Goal: Task Accomplishment & Management: Manage account settings

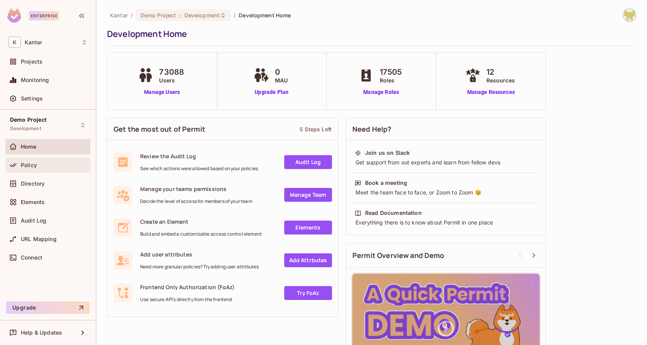
click at [54, 167] on div "Policy" at bounding box center [47, 165] width 79 height 9
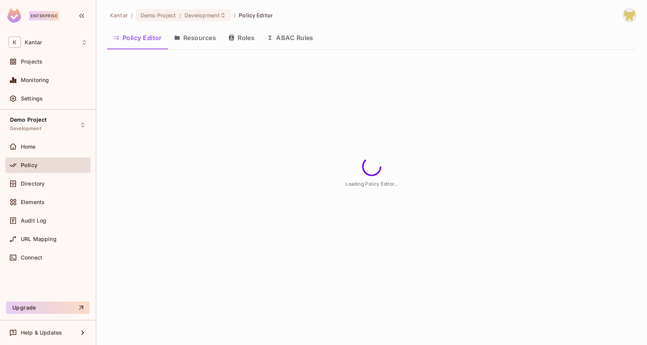
click at [385, 17] on div "Kantar / Demo Project : Development / Policy Editor" at bounding box center [371, 14] width 529 height 13
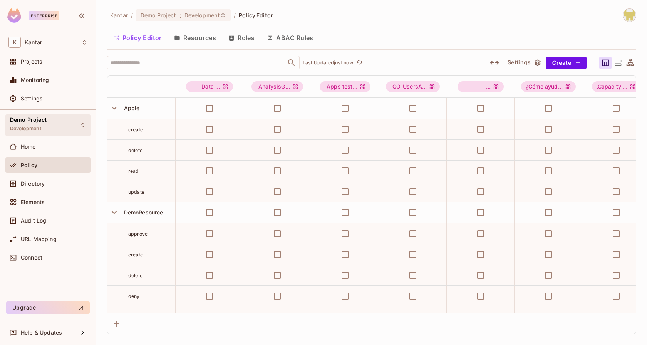
click at [80, 129] on div "Demo Project Development" at bounding box center [47, 124] width 85 height 21
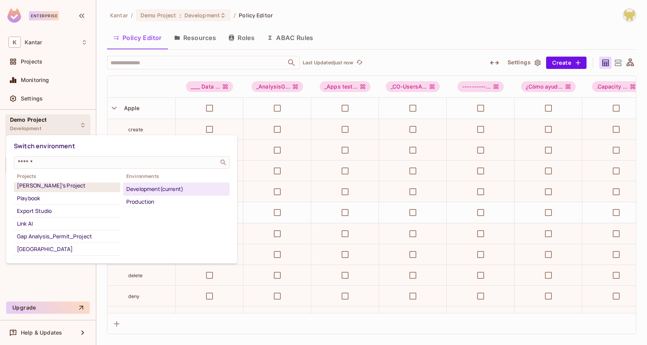
scroll to position [47, 0]
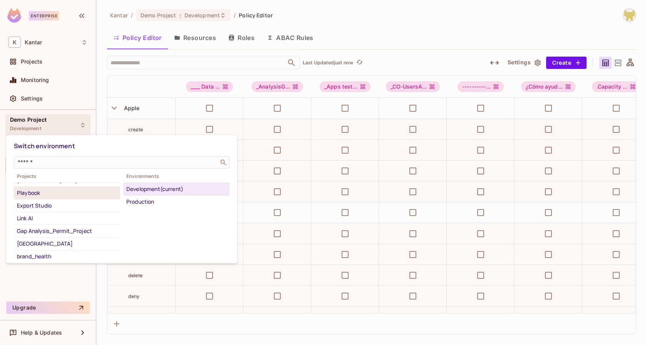
click at [81, 196] on li "Playbook" at bounding box center [67, 193] width 106 height 13
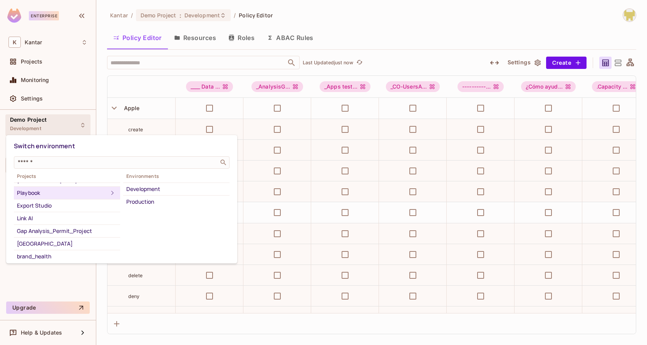
click at [148, 188] on div "Development" at bounding box center [176, 188] width 100 height 9
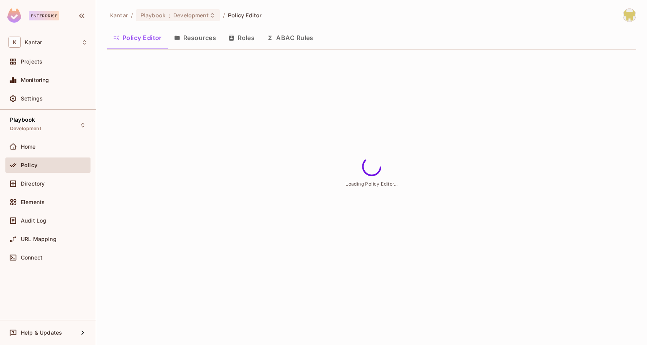
click at [354, 17] on div "Kantar / Playbook : Development / Policy Editor" at bounding box center [371, 14] width 529 height 13
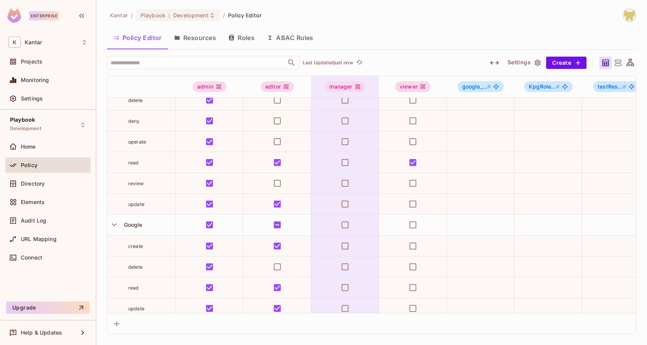
scroll to position [0, 0]
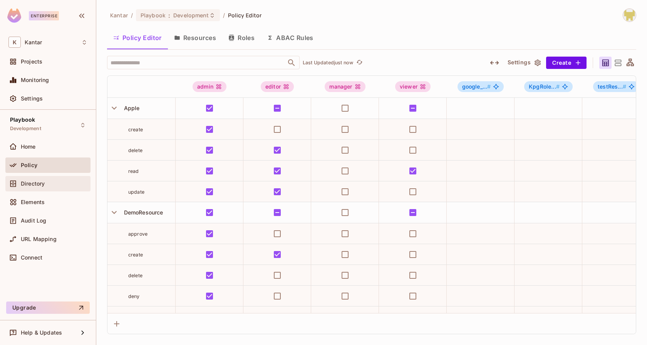
click at [60, 188] on div "Directory" at bounding box center [47, 183] width 85 height 15
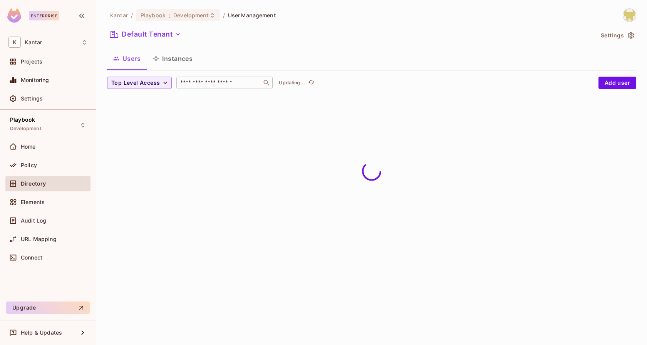
click at [219, 79] on input "text" at bounding box center [219, 83] width 81 height 8
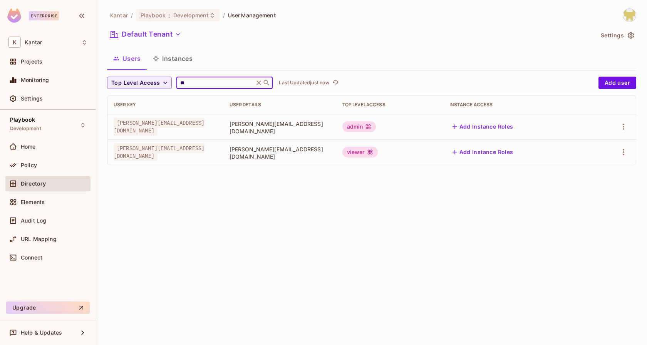
click at [296, 190] on div "Kantar / Playbook : Development / User Management Default Tenant Settings Users…" at bounding box center [371, 172] width 550 height 345
click at [210, 80] on input "**" at bounding box center [215, 83] width 73 height 8
click at [623, 153] on icon "button" at bounding box center [623, 151] width 9 height 9
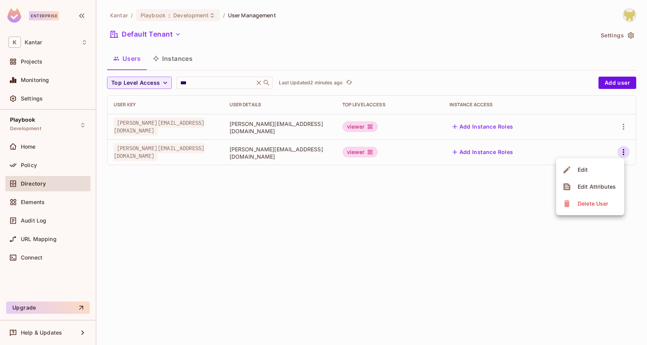
click at [582, 189] on div "Edit Attributes" at bounding box center [596, 187] width 38 height 8
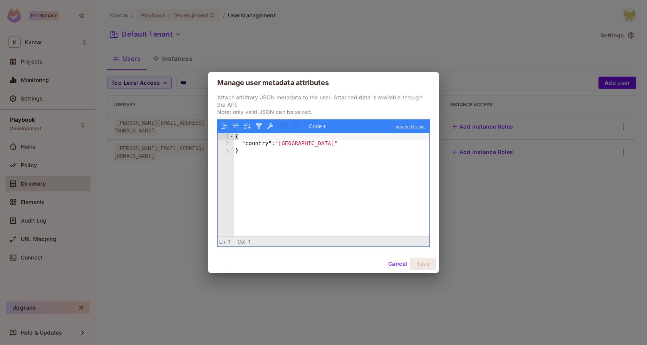
click at [401, 265] on button "Cancel" at bounding box center [397, 264] width 25 height 12
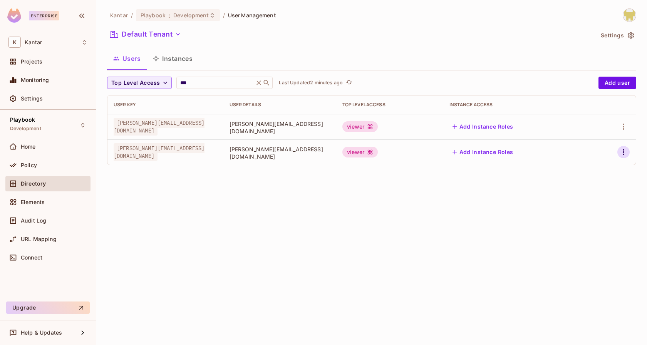
click at [619, 147] on icon "button" at bounding box center [623, 151] width 9 height 9
click at [585, 206] on div "Delete User" at bounding box center [592, 204] width 30 height 8
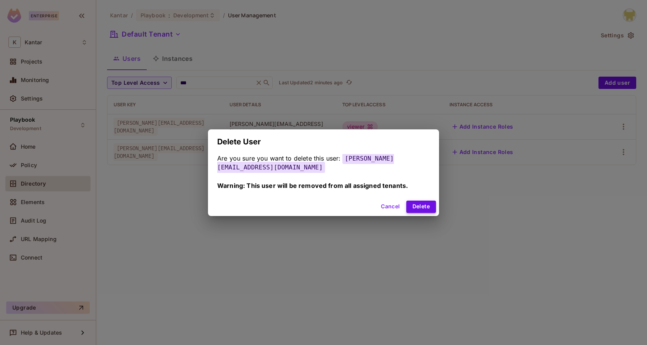
click at [419, 208] on button "Delete" at bounding box center [421, 207] width 30 height 12
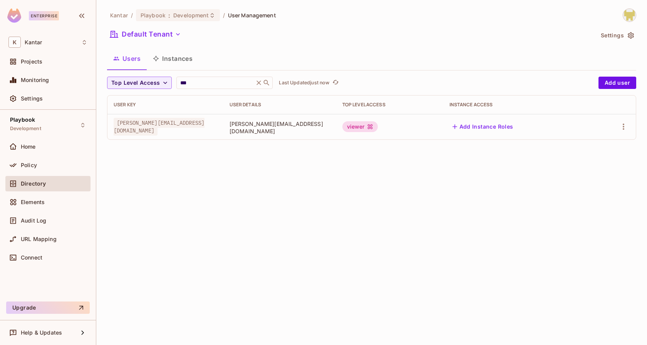
click at [630, 127] on td at bounding box center [613, 126] width 46 height 25
click at [626, 126] on icon "button" at bounding box center [623, 126] width 9 height 9
click at [597, 178] on div "Delete User" at bounding box center [592, 178] width 30 height 8
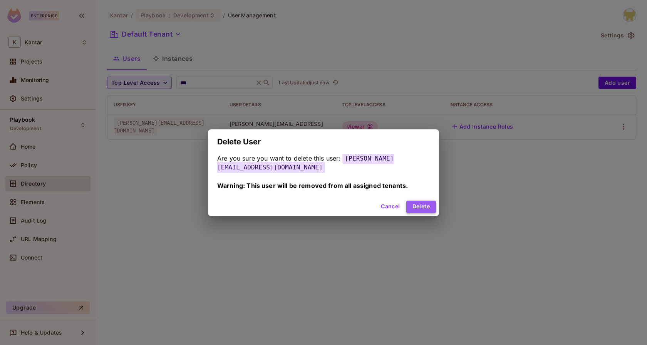
click at [430, 204] on button "Delete" at bounding box center [421, 207] width 30 height 12
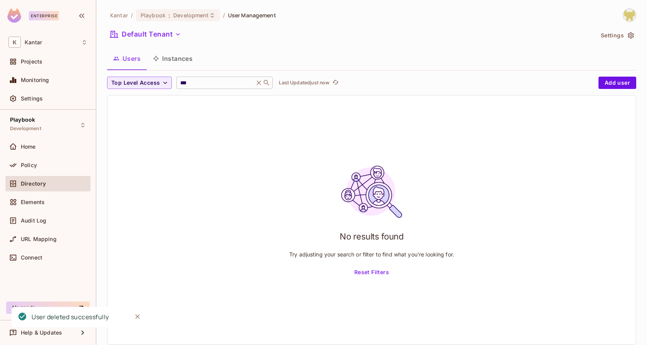
click at [200, 82] on input "***" at bounding box center [215, 83] width 73 height 8
type input "*"
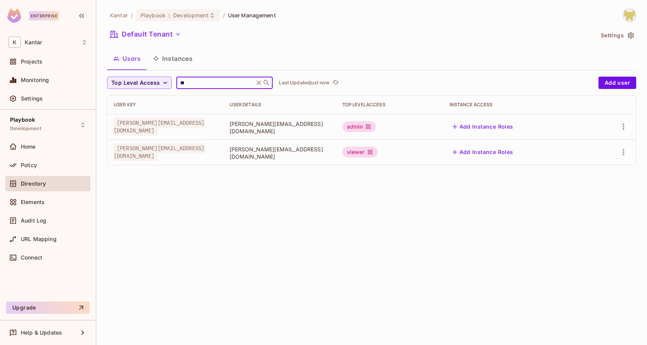
click at [226, 196] on div "Kantar / Playbook : Development / User Management Default Tenant Settings Users…" at bounding box center [371, 172] width 550 height 345
click at [621, 154] on icon "button" at bounding box center [623, 151] width 9 height 9
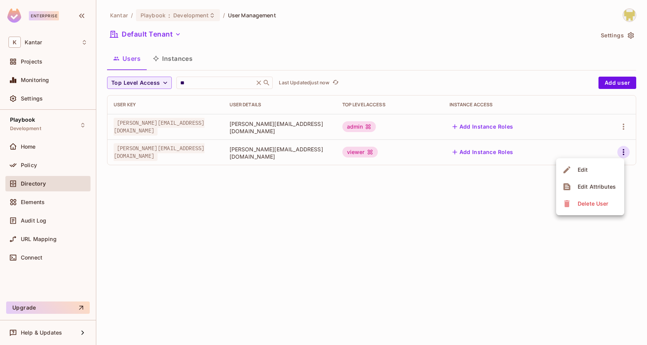
click at [575, 189] on span "Edit Attributes" at bounding box center [596, 187] width 43 height 12
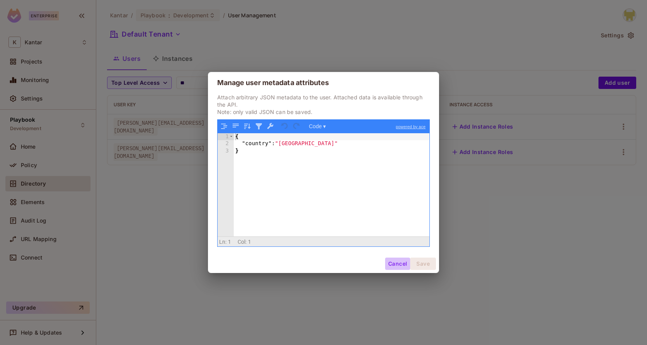
click at [401, 266] on button "Cancel" at bounding box center [397, 264] width 25 height 12
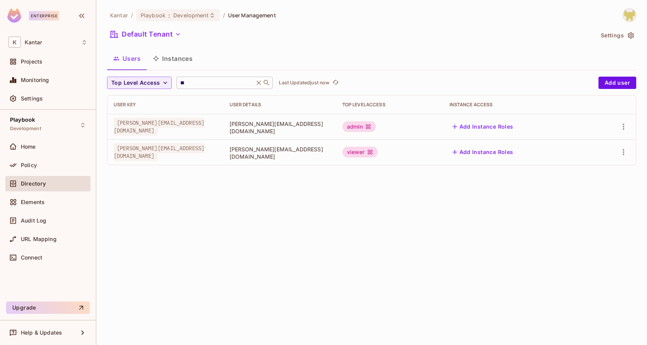
click at [225, 85] on input "**" at bounding box center [215, 83] width 73 height 8
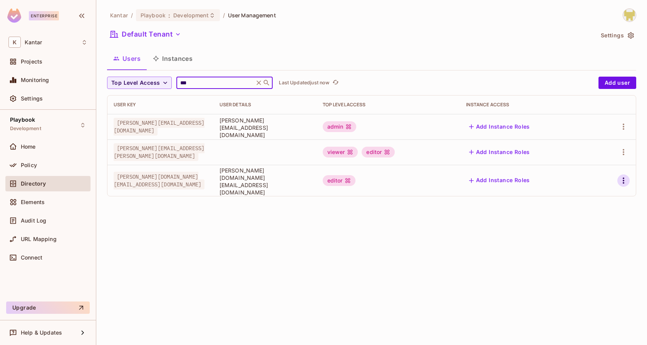
click at [621, 176] on icon "button" at bounding box center [623, 180] width 9 height 9
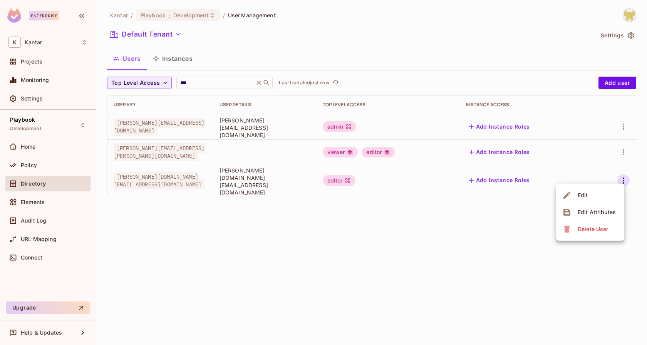
click at [588, 231] on div "Delete User" at bounding box center [592, 229] width 30 height 8
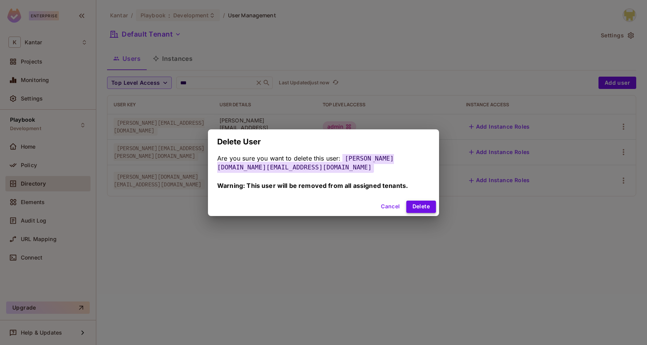
click at [433, 207] on button "Delete" at bounding box center [421, 207] width 30 height 12
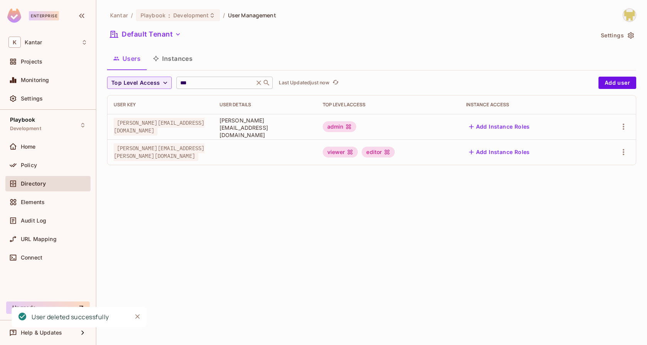
click at [221, 78] on div "*** ​" at bounding box center [224, 83] width 96 height 12
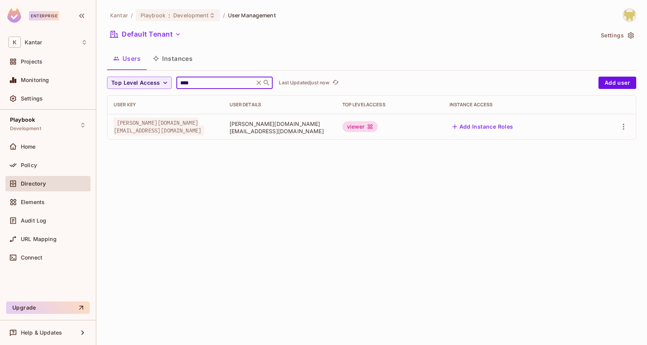
click at [378, 126] on div "viewer" at bounding box center [359, 126] width 35 height 11
click at [236, 82] on input "****" at bounding box center [215, 83] width 73 height 8
click at [236, 82] on body "Enterprise K Kantar Projects Monitoring Settings Playbook Development Home Poli…" at bounding box center [323, 172] width 647 height 345
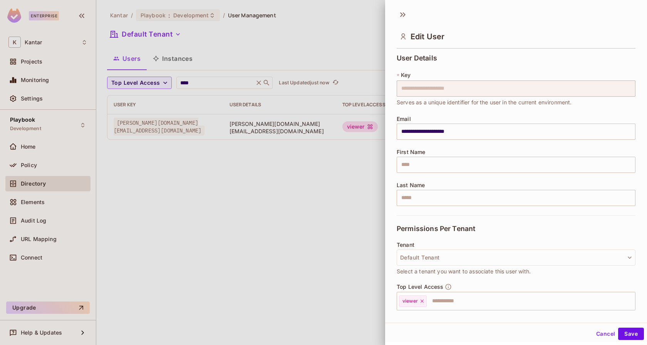
click at [395, 11] on div "Edit User" at bounding box center [516, 29] width 262 height 43
click at [401, 11] on icon at bounding box center [402, 14] width 12 height 12
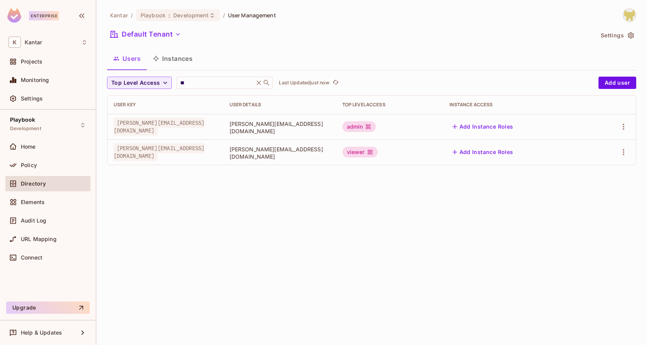
click at [378, 152] on div "viewer" at bounding box center [359, 152] width 35 height 11
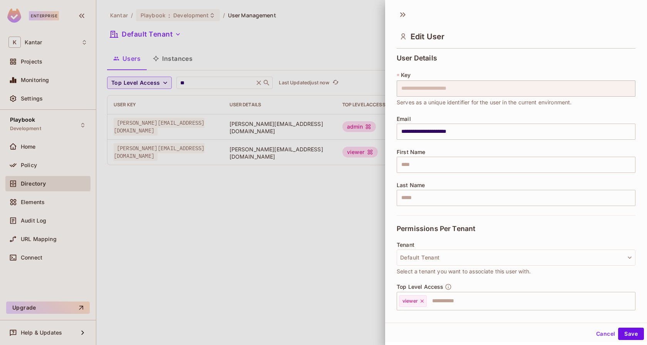
click at [412, 152] on span "First Name" at bounding box center [410, 152] width 29 height 6
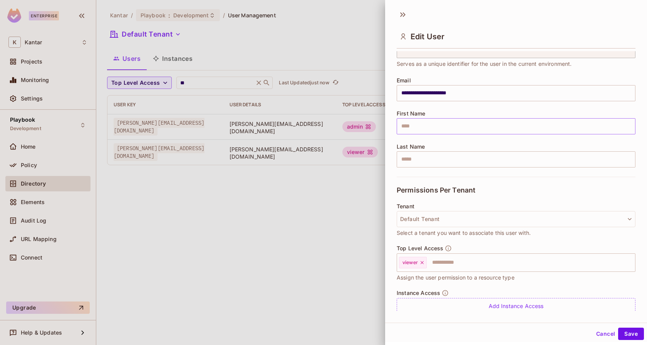
scroll to position [64, 0]
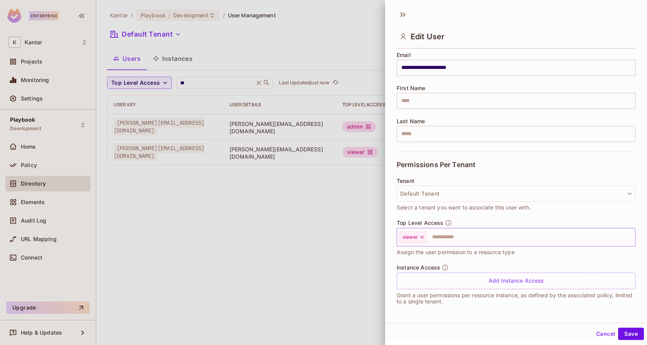
click at [441, 239] on input "text" at bounding box center [523, 236] width 193 height 15
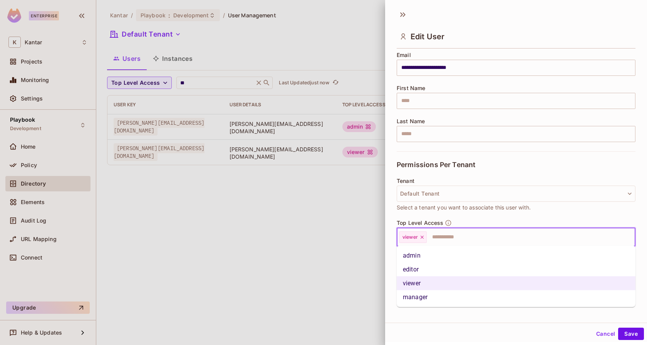
click at [425, 256] on li "admin" at bounding box center [515, 256] width 239 height 14
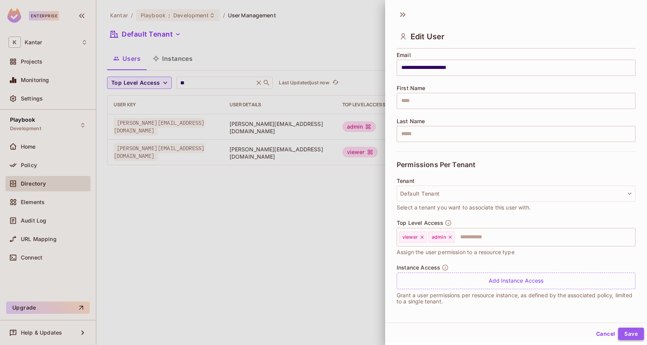
click at [631, 329] on button "Save" at bounding box center [631, 334] width 26 height 12
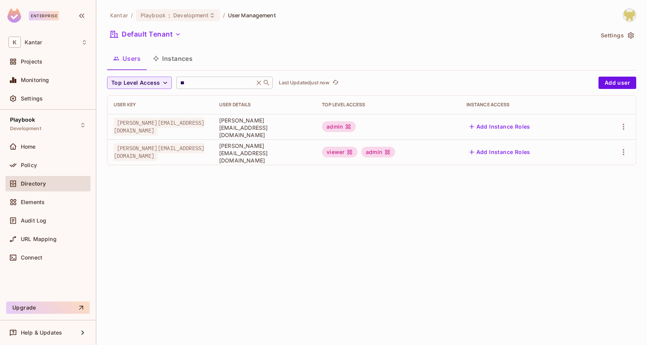
click at [210, 86] on input "**" at bounding box center [215, 83] width 73 height 8
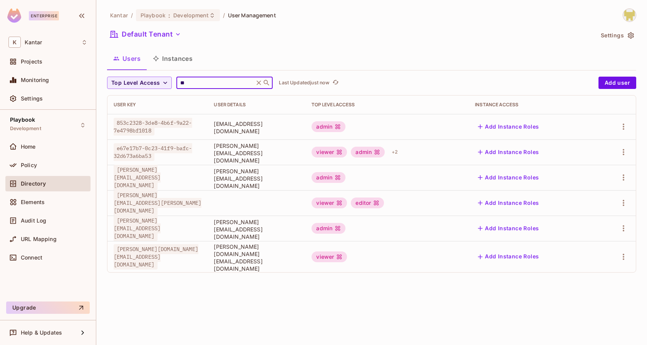
click at [207, 266] on td "[PERSON_NAME][DOMAIN_NAME][EMAIL_ADDRESS][DOMAIN_NAME]" at bounding box center [157, 256] width 100 height 31
click at [628, 254] on button "button" at bounding box center [623, 257] width 12 height 12
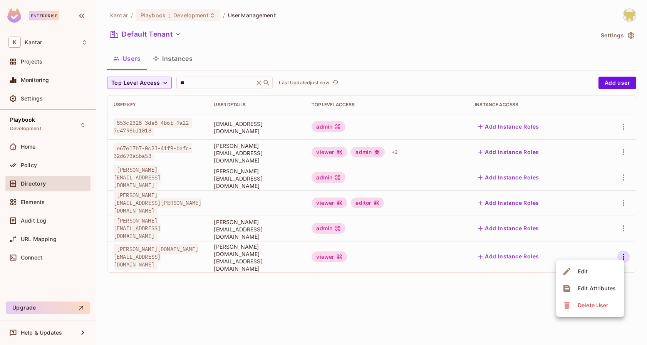
click at [580, 310] on span "Delete User" at bounding box center [592, 305] width 35 height 12
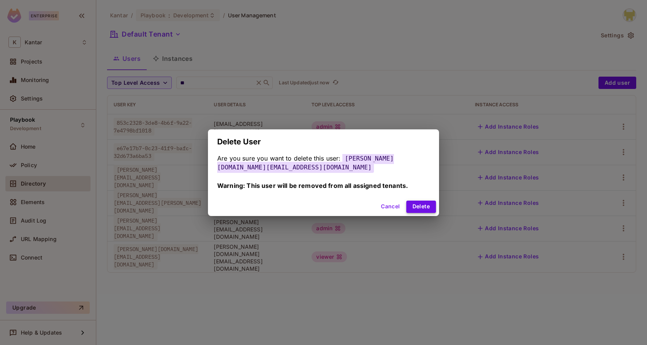
click at [424, 210] on button "Delete" at bounding box center [421, 207] width 30 height 12
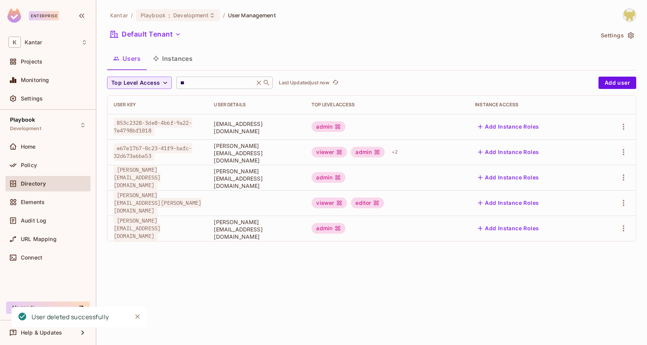
click at [198, 84] on input "**" at bounding box center [215, 83] width 73 height 8
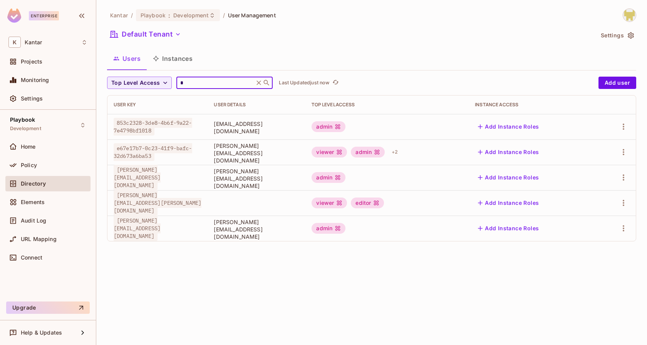
type input "**"
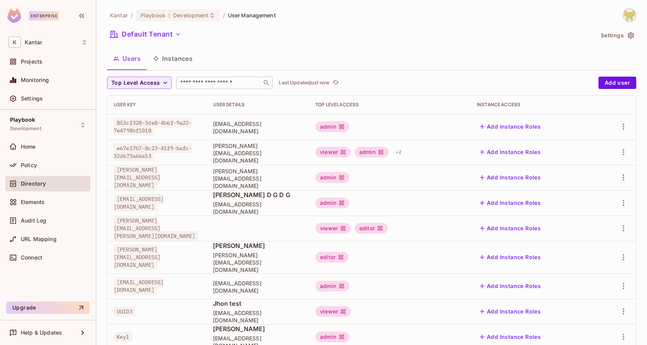
click at [200, 84] on input "text" at bounding box center [219, 83] width 81 height 8
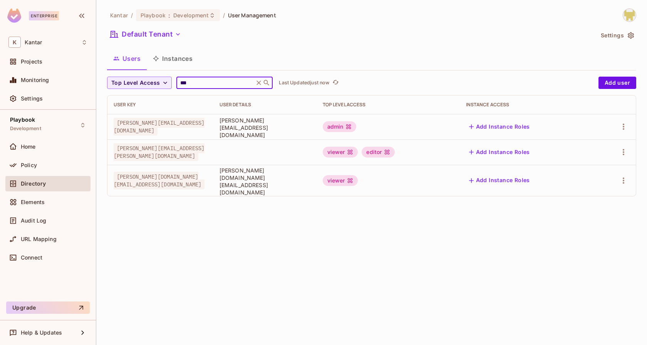
type input "***"
click at [255, 63] on div "Users Instances" at bounding box center [371, 58] width 529 height 19
click at [296, 65] on div "Users Instances" at bounding box center [371, 58] width 529 height 19
click at [400, 54] on div "Users Instances" at bounding box center [371, 58] width 529 height 19
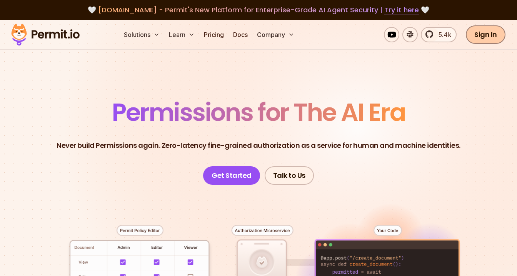
click at [483, 37] on link "Sign In" at bounding box center [486, 34] width 40 height 18
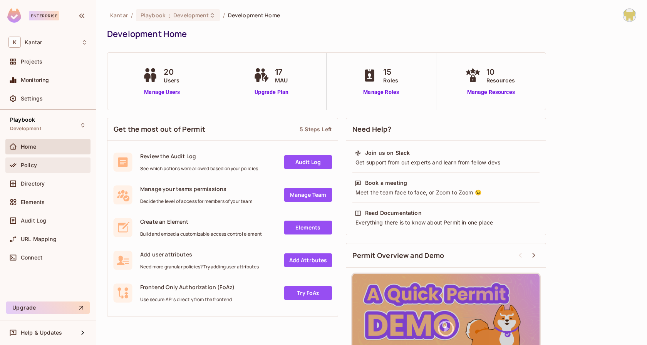
click at [50, 166] on div "Policy" at bounding box center [54, 165] width 67 height 6
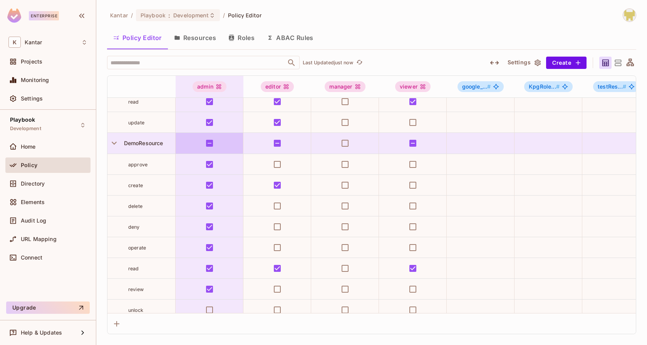
scroll to position [189, 0]
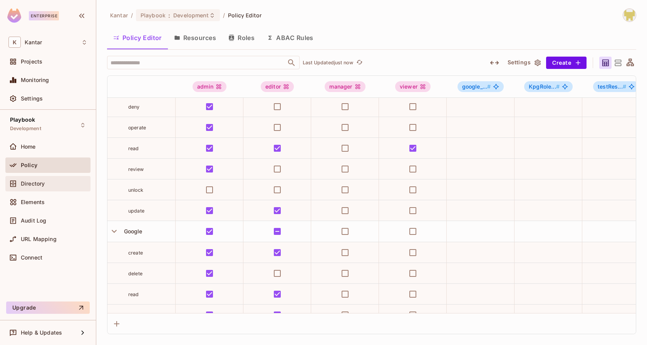
click at [57, 186] on div "Directory" at bounding box center [47, 183] width 79 height 9
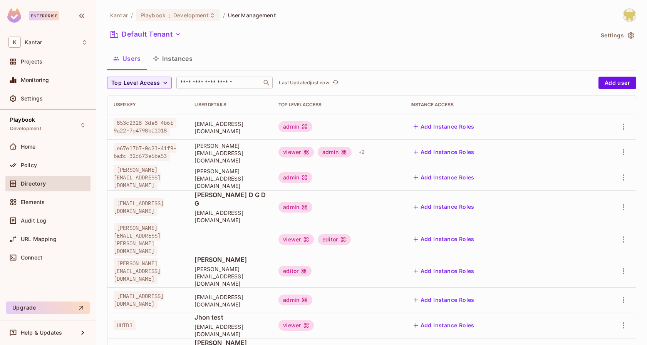
click at [208, 85] on input "text" at bounding box center [219, 83] width 81 height 8
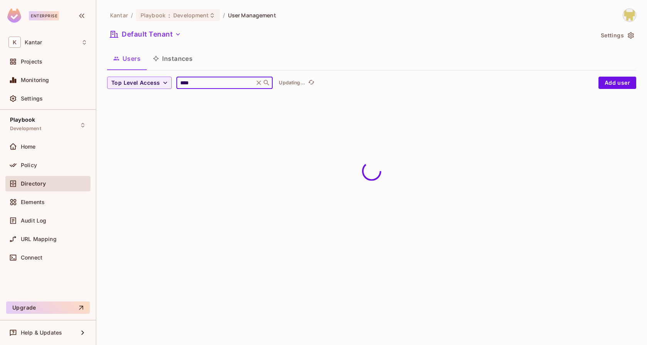
click at [288, 41] on div "Default Tenant" at bounding box center [350, 35] width 487 height 15
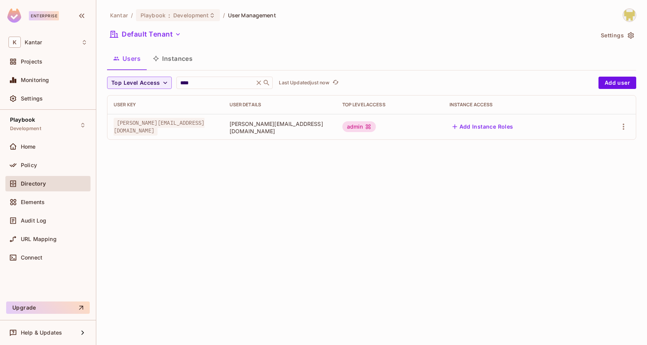
click at [630, 131] on td at bounding box center [613, 126] width 46 height 25
click at [626, 129] on icon "button" at bounding box center [623, 126] width 9 height 9
click at [602, 157] on div "Edit Attributes" at bounding box center [596, 161] width 38 height 8
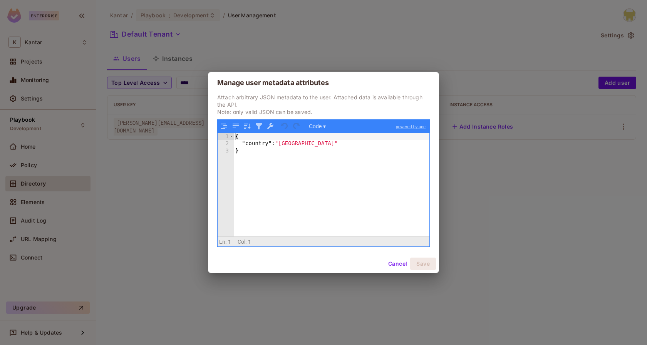
click at [397, 264] on button "Cancel" at bounding box center [397, 264] width 25 height 12
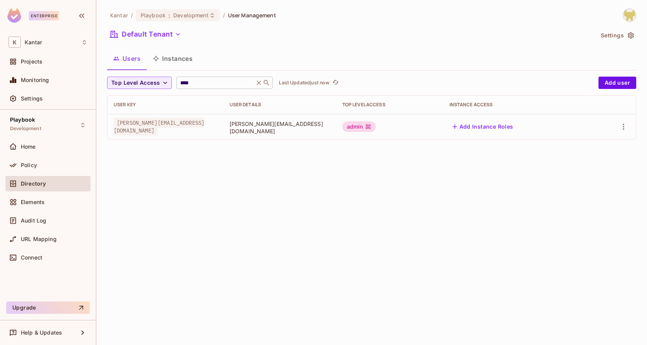
click at [239, 85] on input "****" at bounding box center [215, 83] width 73 height 8
click at [217, 78] on div "**** ​" at bounding box center [224, 83] width 96 height 12
click at [217, 81] on input "****" at bounding box center [215, 83] width 73 height 8
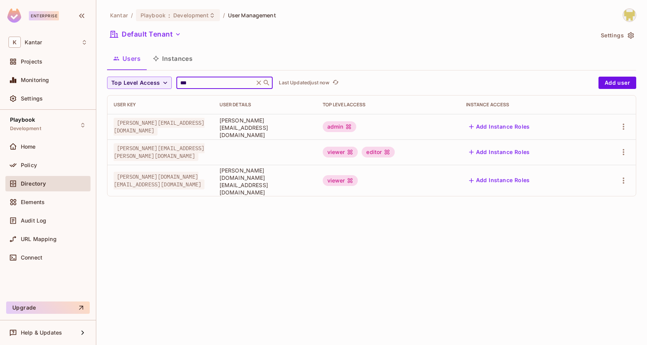
click at [219, 82] on input "***" at bounding box center [215, 83] width 73 height 8
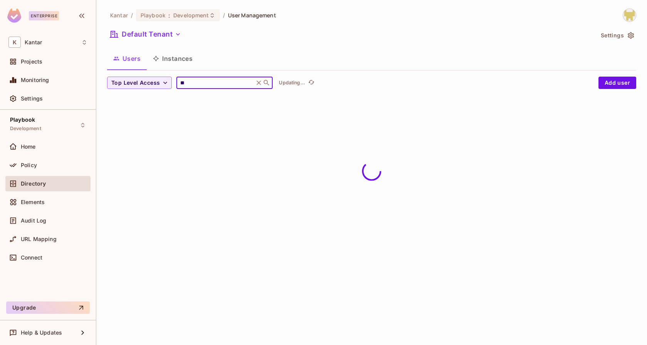
type input "**"
click at [241, 70] on div "Users Instances" at bounding box center [371, 59] width 529 height 21
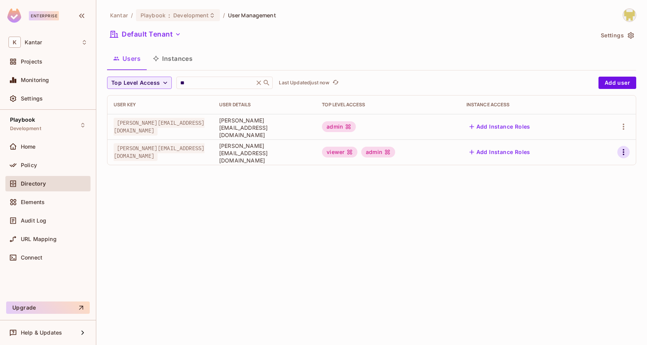
click at [619, 152] on icon "button" at bounding box center [623, 151] width 9 height 9
click at [585, 188] on div "Edit Attributes" at bounding box center [596, 187] width 38 height 8
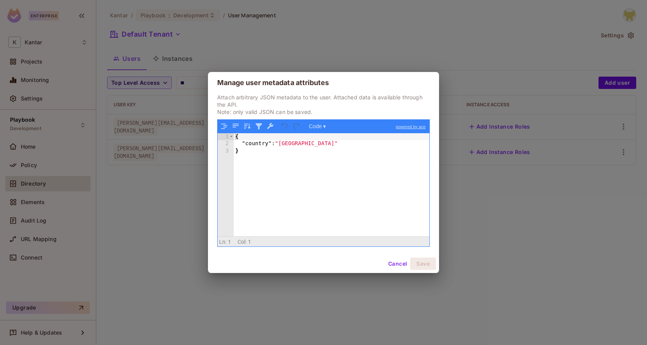
click at [387, 260] on button "Cancel" at bounding box center [397, 264] width 25 height 12
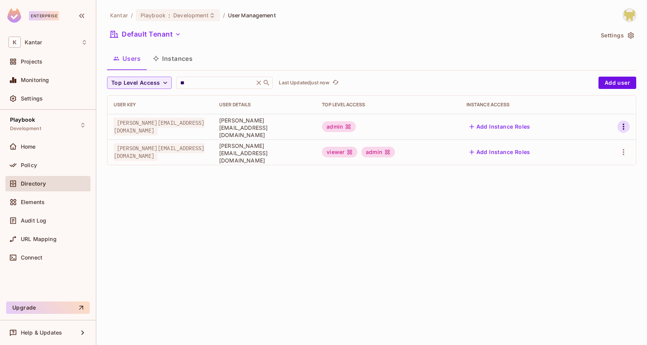
click at [624, 120] on button "button" at bounding box center [623, 126] width 12 height 12
click at [570, 164] on icon at bounding box center [566, 160] width 9 height 9
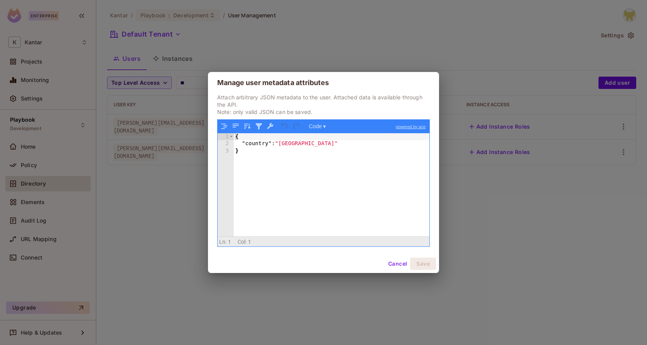
click at [393, 266] on button "Cancel" at bounding box center [397, 264] width 25 height 12
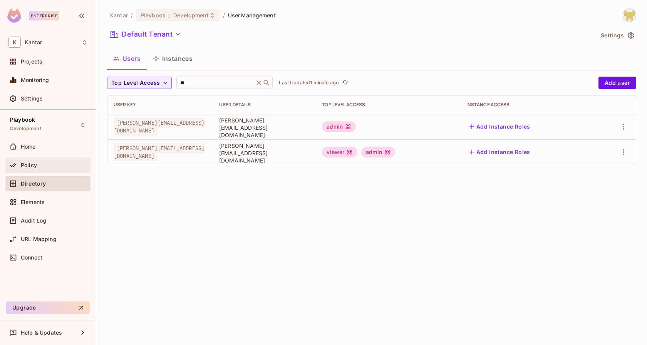
click at [47, 166] on div "Policy" at bounding box center [54, 165] width 67 height 6
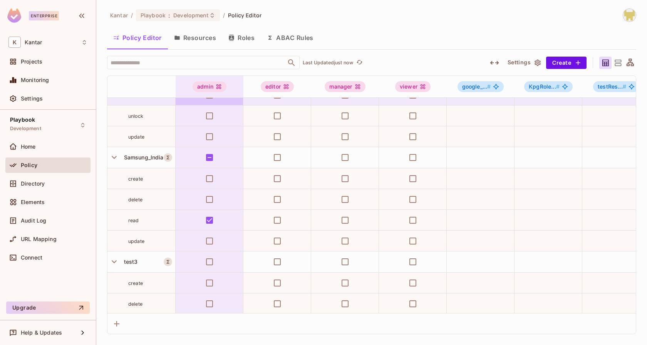
scroll to position [1618, 0]
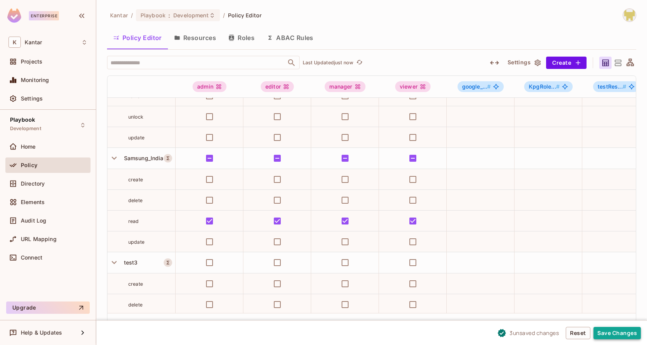
click at [615, 335] on button "Save Changes" at bounding box center [616, 333] width 47 height 12
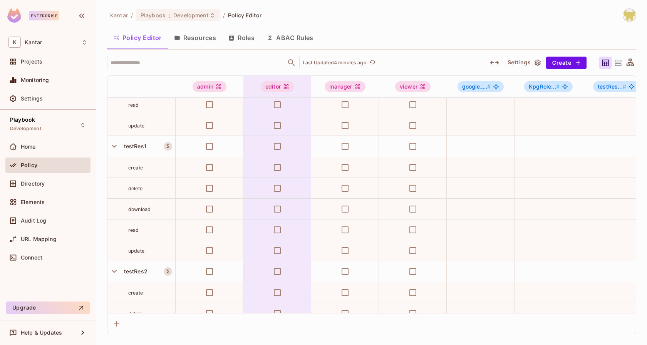
scroll to position [1899, 0]
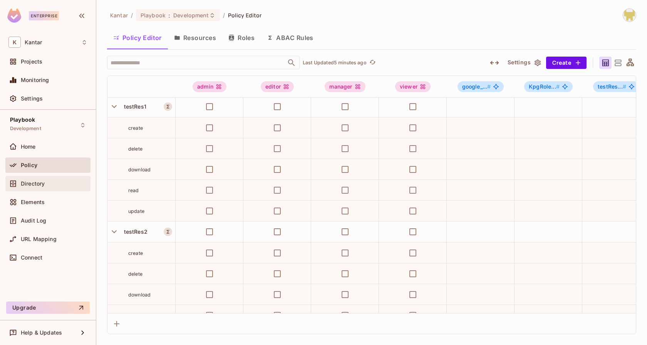
click at [59, 181] on div "Directory" at bounding box center [54, 184] width 67 height 6
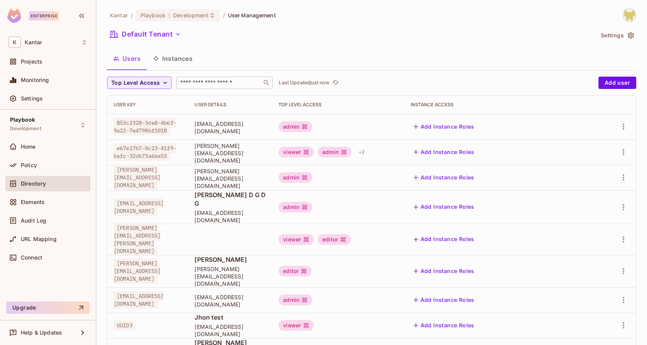
click at [193, 77] on div "​" at bounding box center [224, 83] width 96 height 12
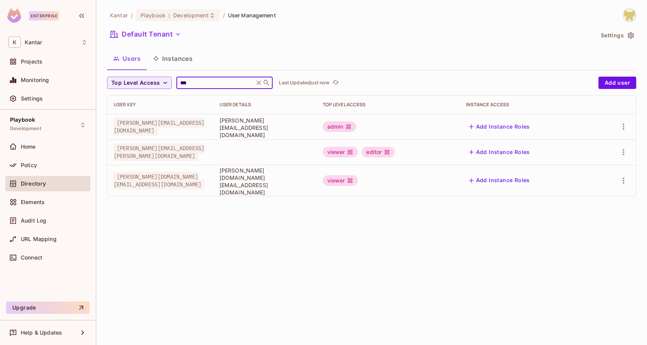
click at [270, 53] on div "Users Instances" at bounding box center [371, 58] width 529 height 19
drag, startPoint x: 274, startPoint y: 180, endPoint x: 347, endPoint y: 179, distance: 72.8
click at [316, 179] on td "[PERSON_NAME][DOMAIN_NAME][EMAIL_ADDRESS][DOMAIN_NAME]" at bounding box center [264, 180] width 103 height 31
click at [627, 177] on icon "button" at bounding box center [623, 180] width 9 height 9
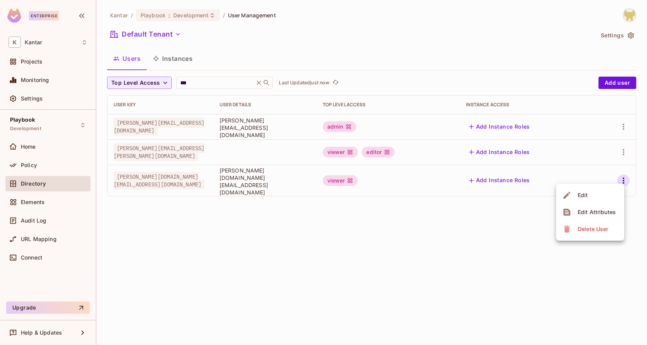
click at [588, 237] on ul "Edit Edit Attributes Delete User" at bounding box center [590, 212] width 68 height 57
click at [590, 230] on div "Delete User" at bounding box center [592, 229] width 30 height 8
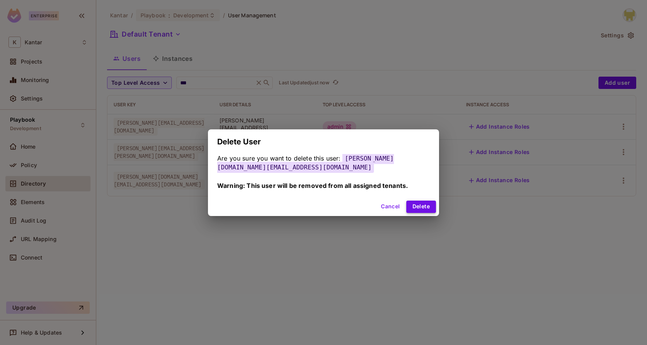
click at [415, 203] on button "Delete" at bounding box center [421, 207] width 30 height 12
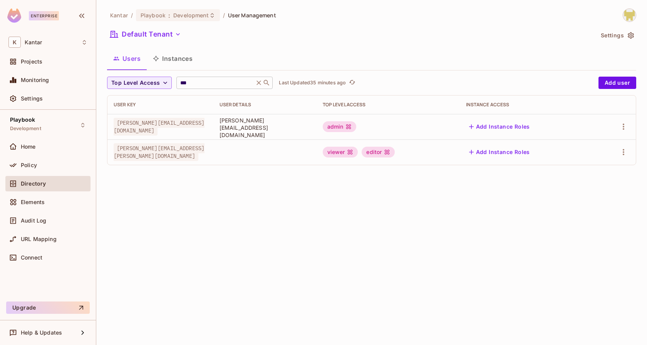
click at [197, 79] on input "***" at bounding box center [215, 83] width 73 height 8
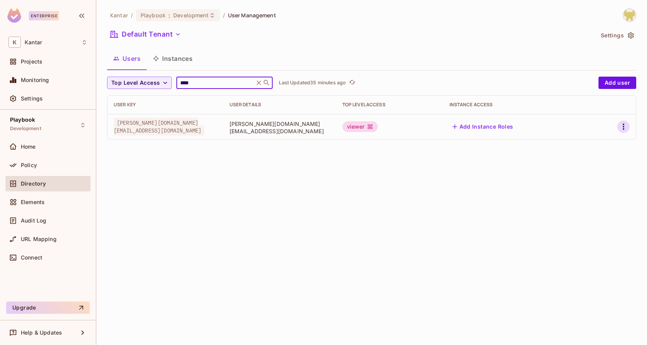
click at [625, 126] on icon "button" at bounding box center [623, 126] width 9 height 9
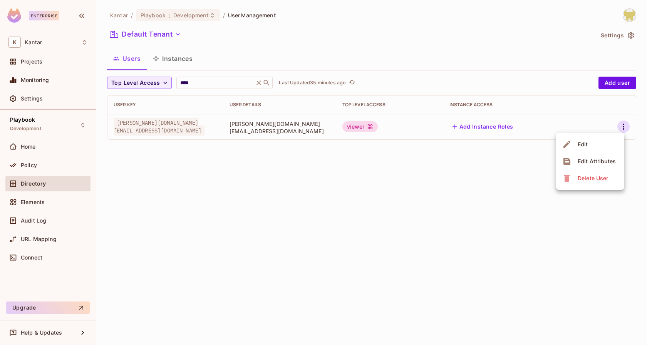
drag, startPoint x: 255, startPoint y: 130, endPoint x: 334, endPoint y: 131, distance: 79.3
click at [334, 131] on div at bounding box center [323, 172] width 647 height 345
drag, startPoint x: 334, startPoint y: 131, endPoint x: 262, endPoint y: 128, distance: 72.0
drag, startPoint x: 257, startPoint y: 128, endPoint x: 338, endPoint y: 129, distance: 80.8
click at [330, 129] on span "[PERSON_NAME][DOMAIN_NAME][EMAIL_ADDRESS][DOMAIN_NAME]" at bounding box center [279, 127] width 100 height 15
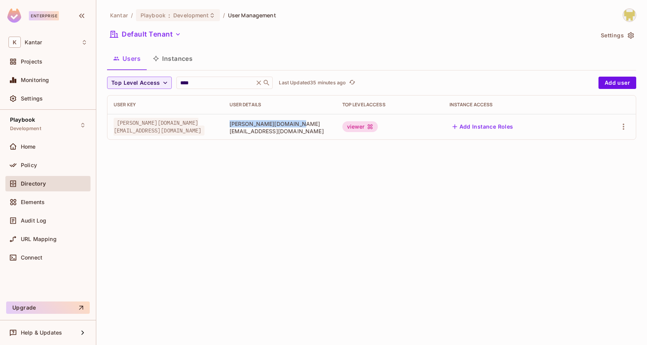
copy span "[PERSON_NAME][DOMAIN_NAME][EMAIL_ADDRESS][DOMAIN_NAME]"
click at [618, 125] on button "button" at bounding box center [623, 126] width 12 height 12
click at [590, 181] on div "Delete User" at bounding box center [592, 178] width 30 height 8
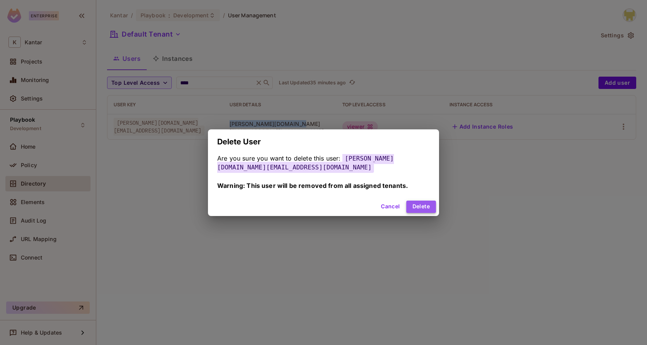
click at [422, 204] on button "Delete" at bounding box center [421, 207] width 30 height 12
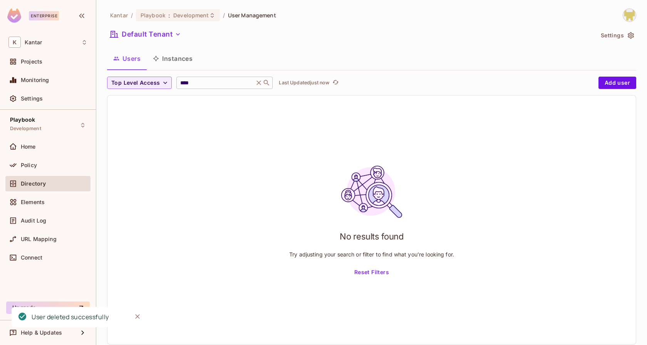
click at [226, 85] on input "****" at bounding box center [215, 83] width 73 height 8
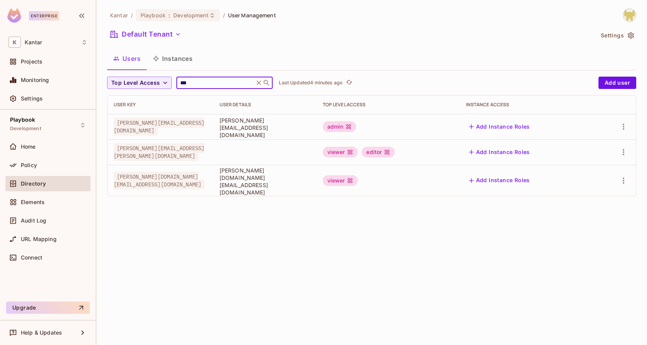
type input "***"
click at [251, 215] on div "Kantar / Playbook : Development / User Management Default Tenant Settings Users…" at bounding box center [371, 172] width 550 height 345
drag, startPoint x: 273, startPoint y: 175, endPoint x: 366, endPoint y: 177, distance: 93.2
click at [316, 177] on td "[PERSON_NAME][DOMAIN_NAME][EMAIL_ADDRESS][DOMAIN_NAME]" at bounding box center [264, 180] width 103 height 31
copy span "[PERSON_NAME][DOMAIN_NAME][EMAIL_ADDRESS][DOMAIN_NAME]"
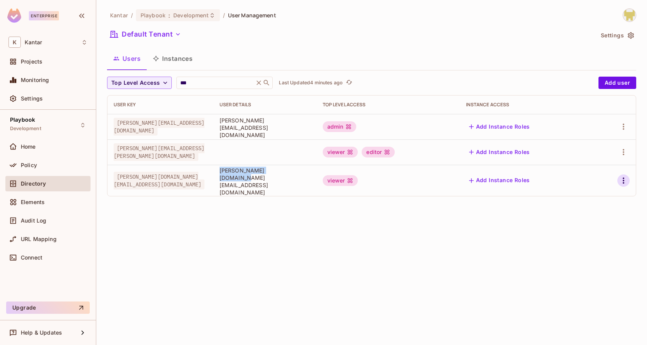
click at [627, 177] on icon "button" at bounding box center [623, 180] width 9 height 9
click at [584, 206] on span "Edit Attributes" at bounding box center [596, 212] width 43 height 12
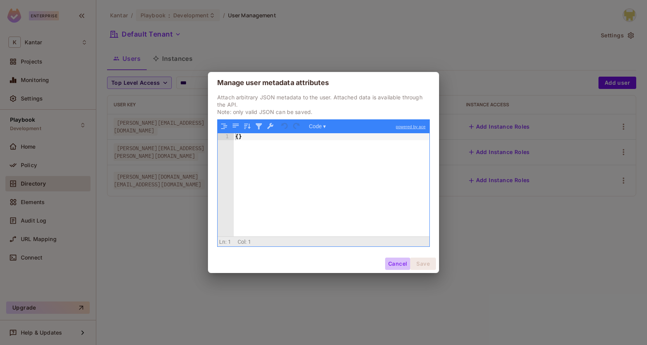
click at [400, 259] on button "Cancel" at bounding box center [397, 264] width 25 height 12
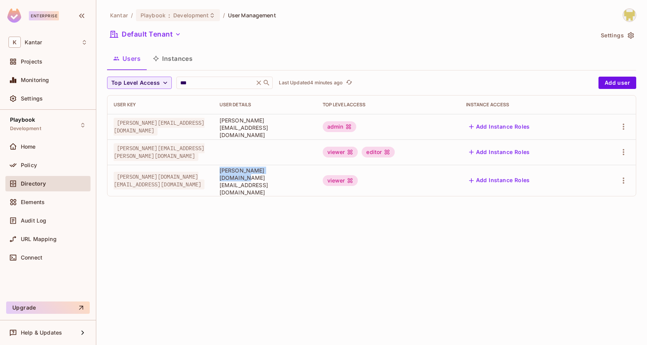
click at [627, 174] on div at bounding box center [614, 180] width 29 height 12
click at [625, 176] on icon "button" at bounding box center [623, 180] width 9 height 9
click at [592, 226] on div "Delete User" at bounding box center [592, 229] width 30 height 8
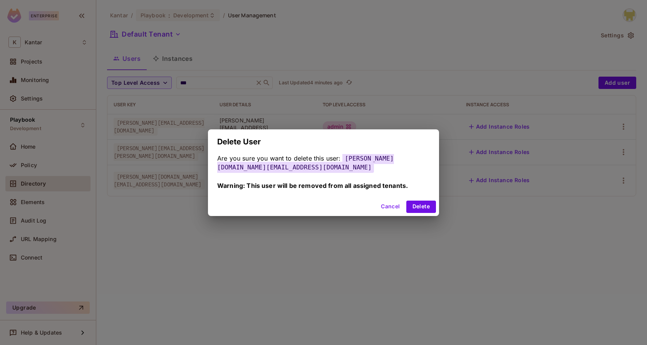
click at [405, 209] on div "Cancel Delete" at bounding box center [323, 206] width 231 height 18
click at [419, 209] on button "Delete" at bounding box center [421, 207] width 30 height 12
